Goal: Navigation & Orientation: Find specific page/section

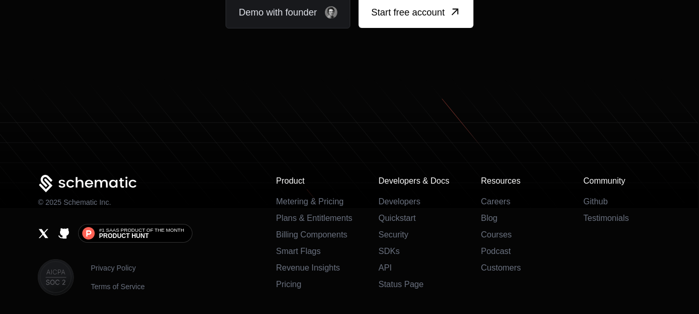
scroll to position [6678, 0]
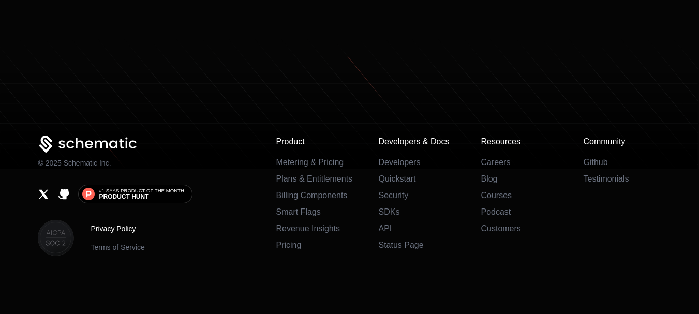
click at [120, 228] on link "Privacy Policy" at bounding box center [118, 229] width 54 height 10
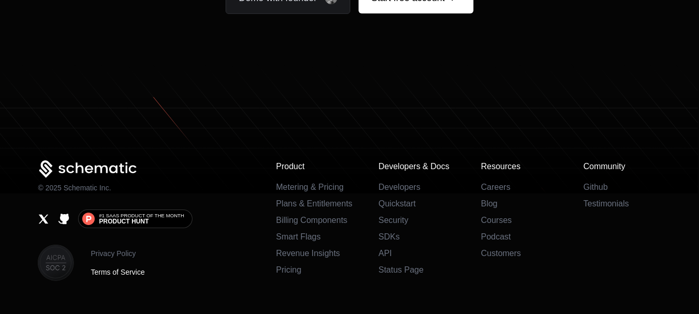
scroll to position [6691, 0]
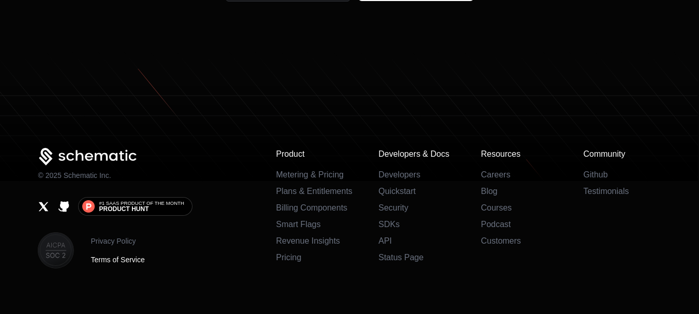
click at [127, 255] on link "Terms of Service" at bounding box center [118, 260] width 54 height 10
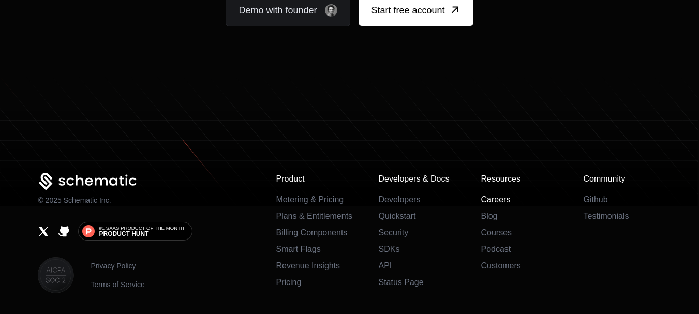
scroll to position [6728, 0]
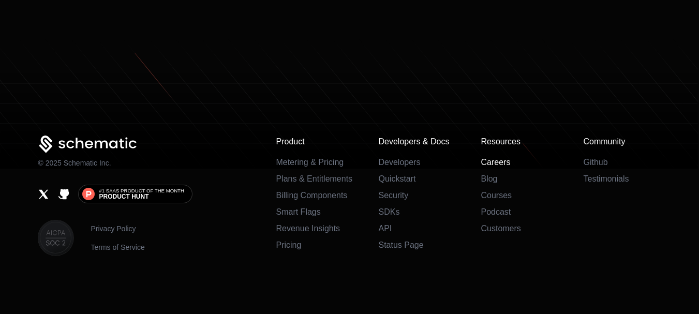
click at [493, 162] on link "Careers" at bounding box center [496, 162] width 30 height 9
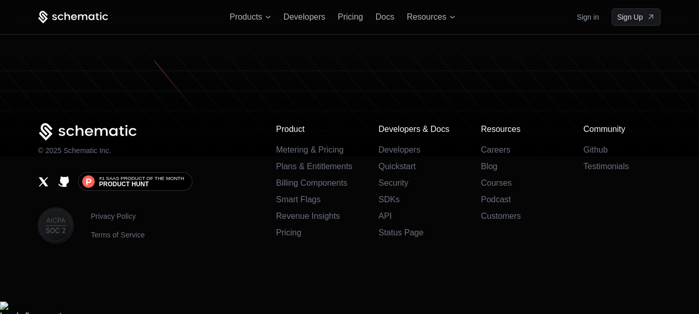
scroll to position [6666, 0]
